Goal: Information Seeking & Learning: Understand process/instructions

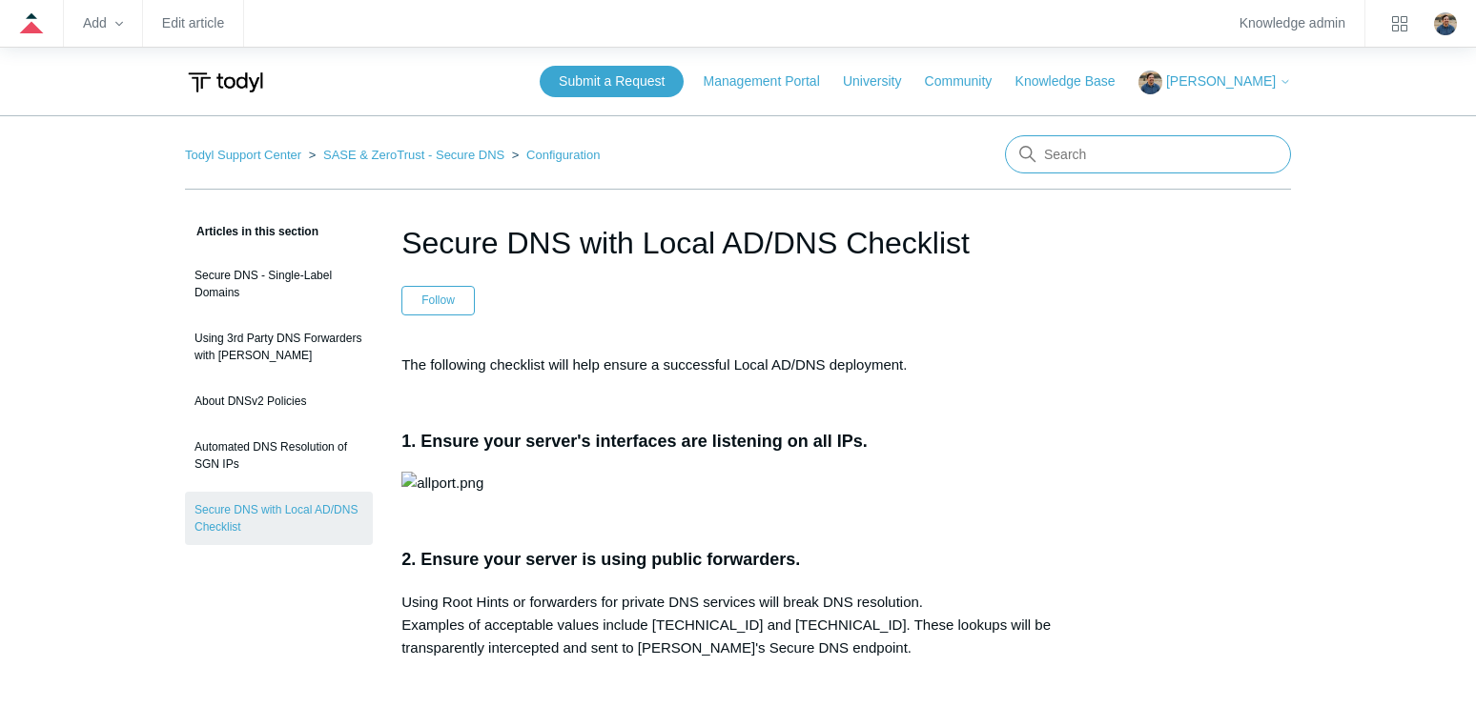
click at [1084, 148] on input "Search" at bounding box center [1148, 154] width 286 height 38
click at [1142, 154] on input "sgn to sgn ip" at bounding box center [1148, 154] width 286 height 38
type input "sgn to sgn"
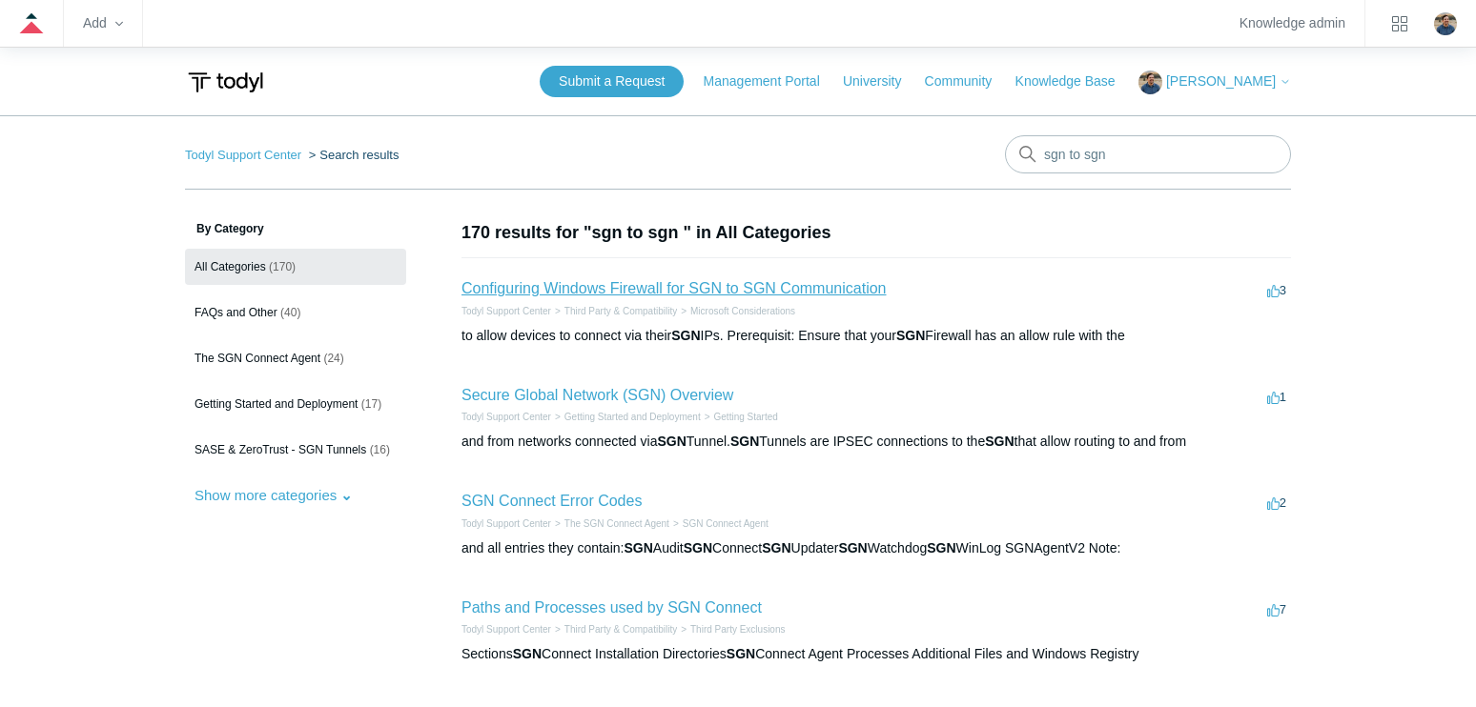
click at [666, 291] on link "Configuring Windows Firewall for SGN to SGN Communication" at bounding box center [673, 288] width 424 height 16
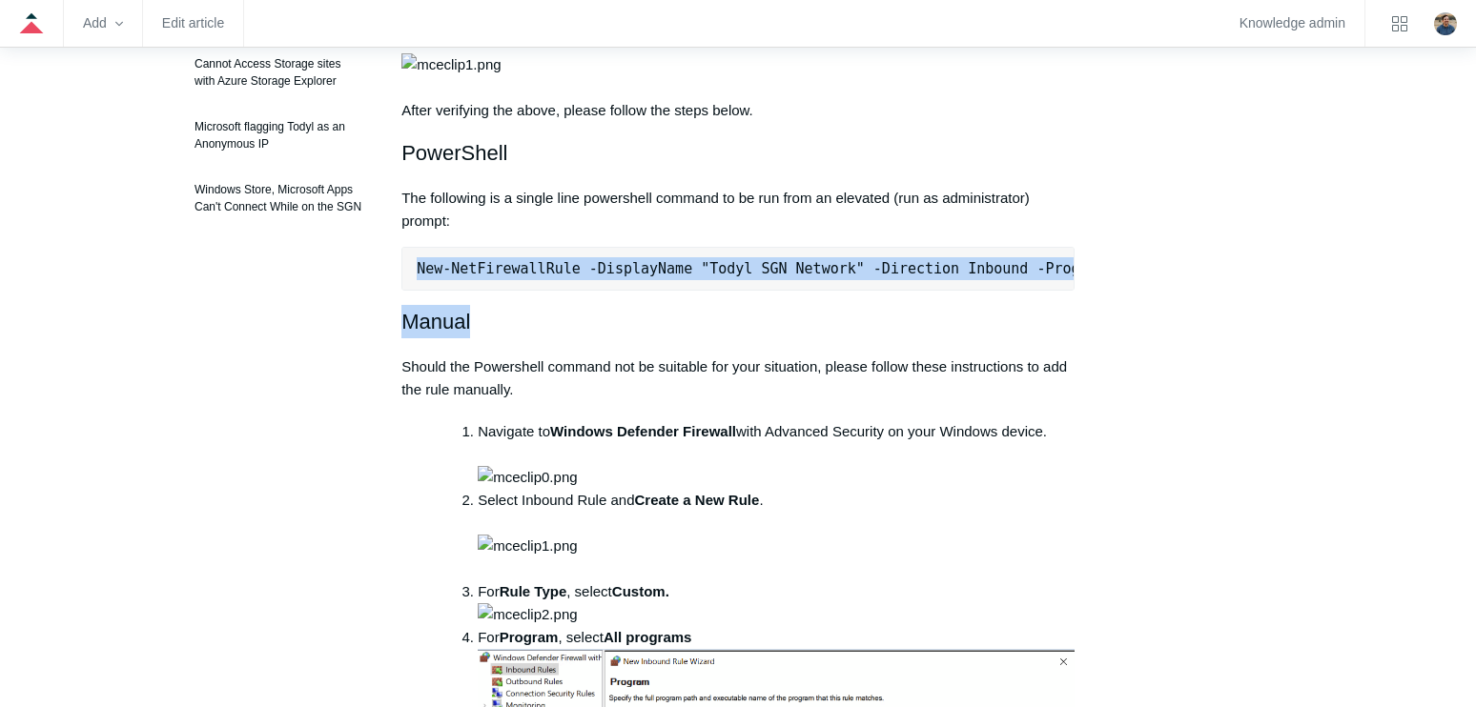
scroll to position [0, 600]
drag, startPoint x: 417, startPoint y: 344, endPoint x: 1215, endPoint y: 349, distance: 797.9
copy pre "New-NetFirewallRule -DisplayName "Todyl SGN Network" -Direction Inbound -Progra…"
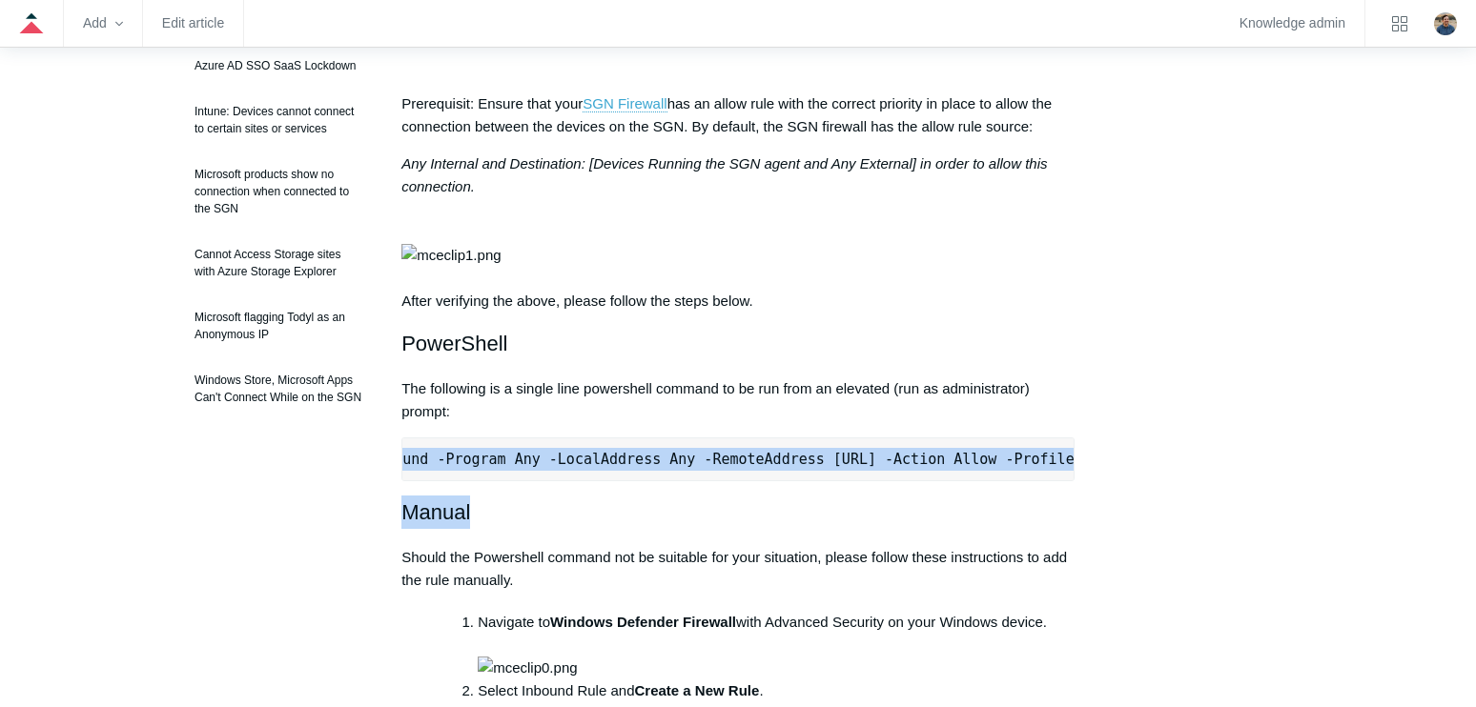
scroll to position [0, 0]
